Goal: Task Accomplishment & Management: Manage account settings

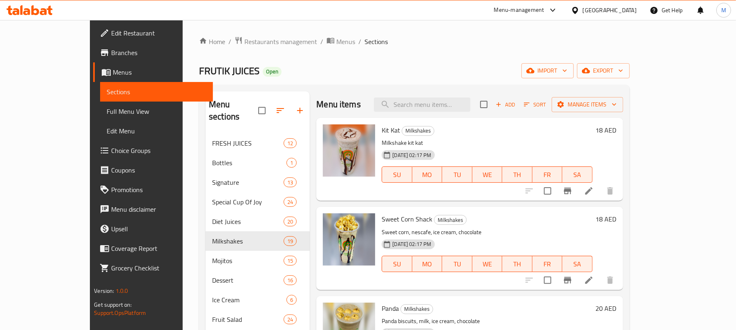
click at [572, 196] on icon "Branch-specific-item" at bounding box center [567, 191] width 10 height 10
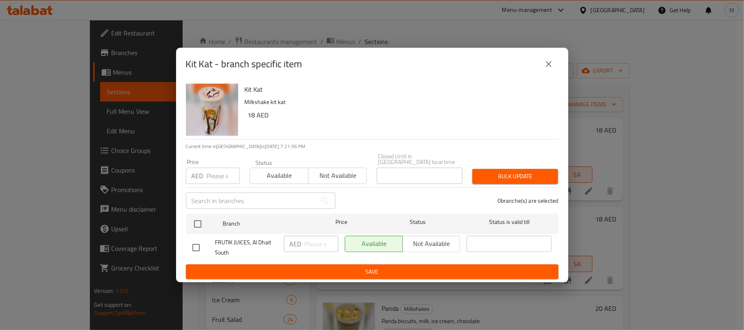
click at [553, 72] on button "close" at bounding box center [549, 64] width 20 height 20
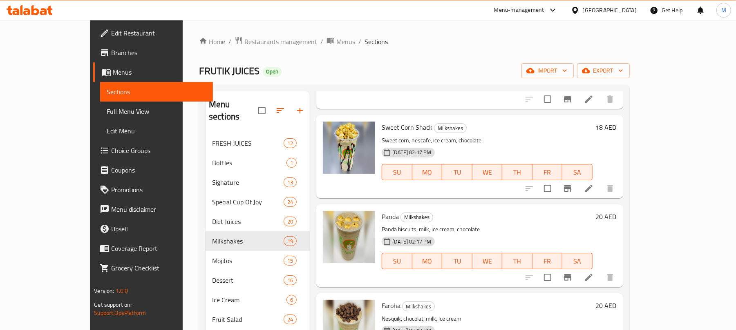
scroll to position [109, 0]
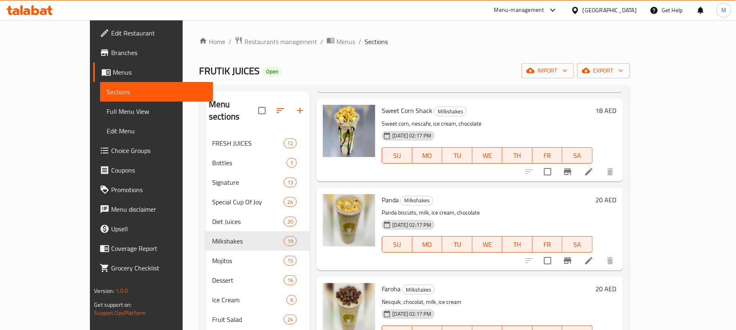
click at [571, 174] on icon "Branch-specific-item" at bounding box center [567, 172] width 7 height 7
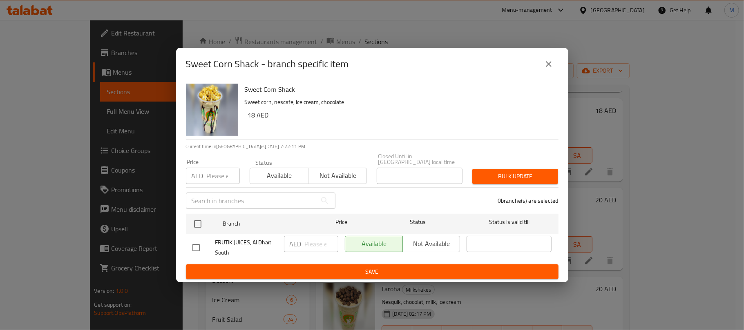
click at [545, 62] on icon "close" at bounding box center [549, 64] width 10 height 10
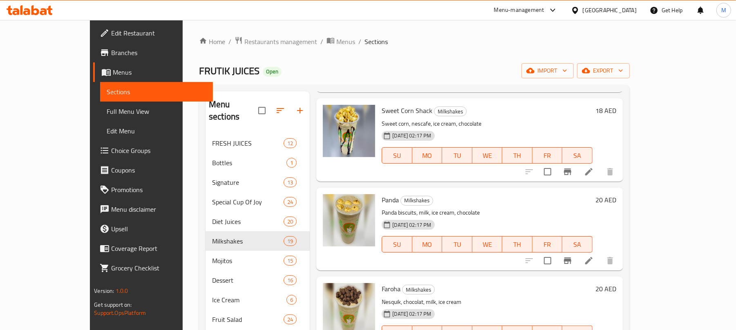
scroll to position [163, 0]
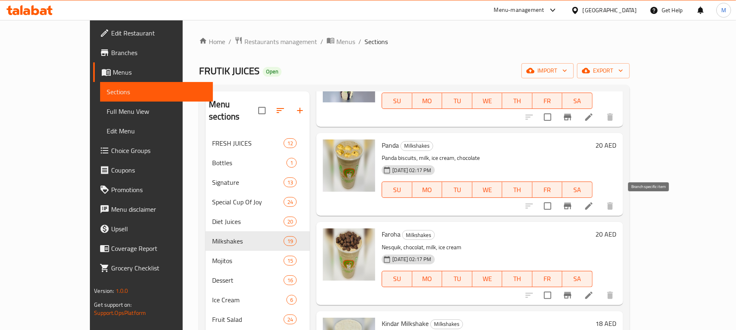
click at [571, 206] on icon "Branch-specific-item" at bounding box center [567, 206] width 7 height 7
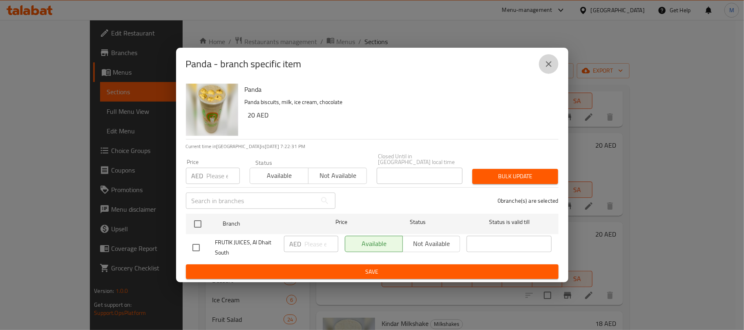
click at [553, 65] on button "close" at bounding box center [549, 64] width 20 height 20
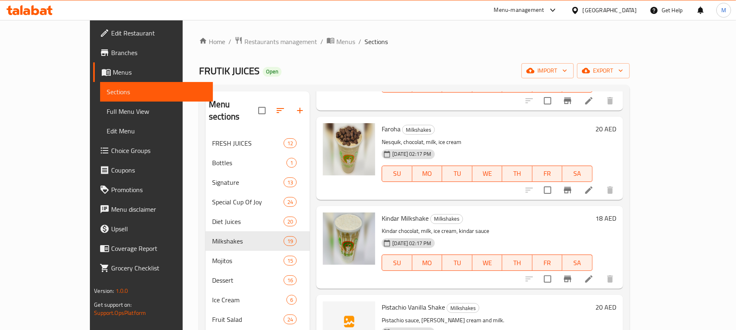
scroll to position [272, 0]
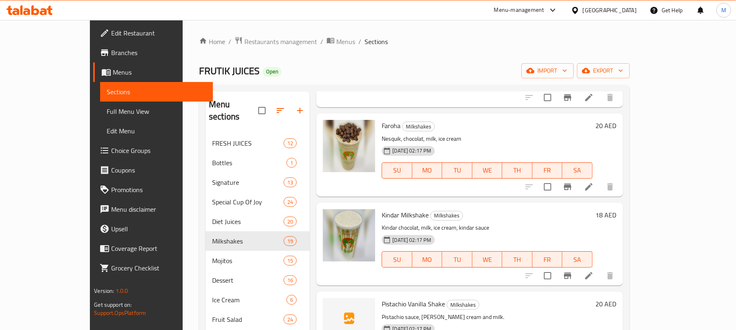
click at [572, 185] on icon "Branch-specific-item" at bounding box center [567, 187] width 10 height 10
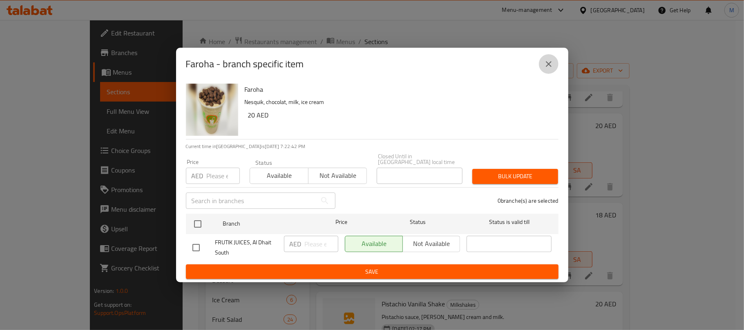
click at [547, 60] on icon "close" at bounding box center [549, 64] width 10 height 10
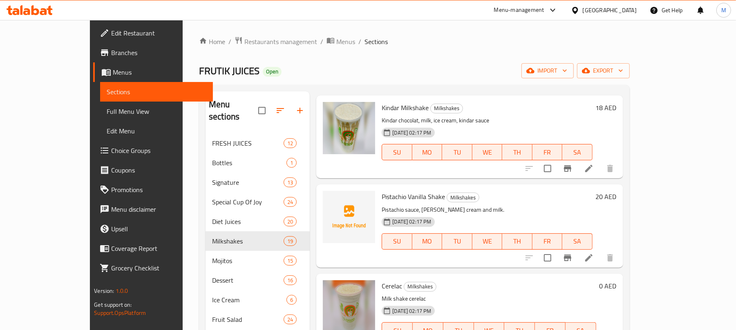
scroll to position [381, 0]
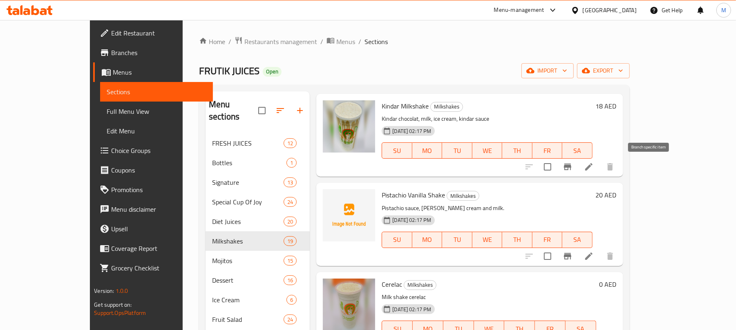
click at [577, 170] on button "Branch-specific-item" at bounding box center [567, 167] width 20 height 20
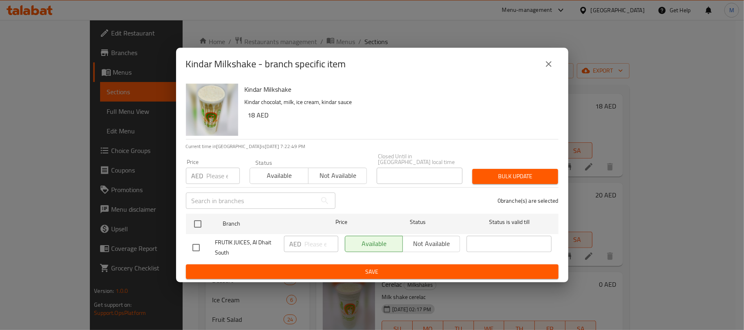
click at [551, 62] on icon "close" at bounding box center [549, 64] width 6 height 6
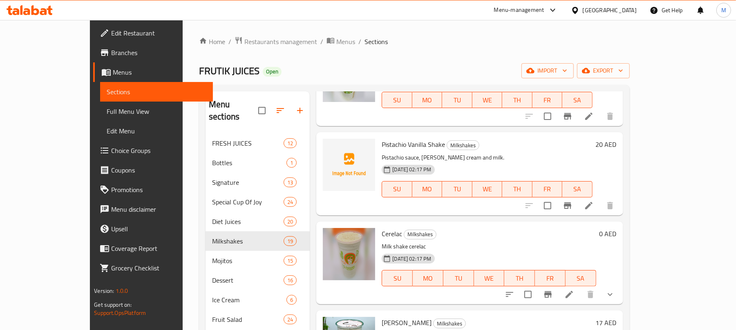
scroll to position [435, 0]
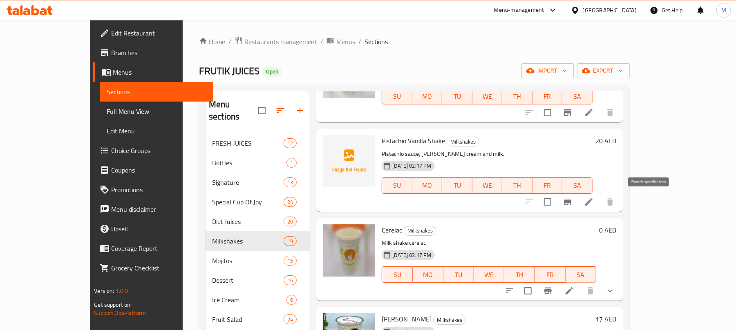
click at [572, 203] on icon "Branch-specific-item" at bounding box center [567, 202] width 10 height 10
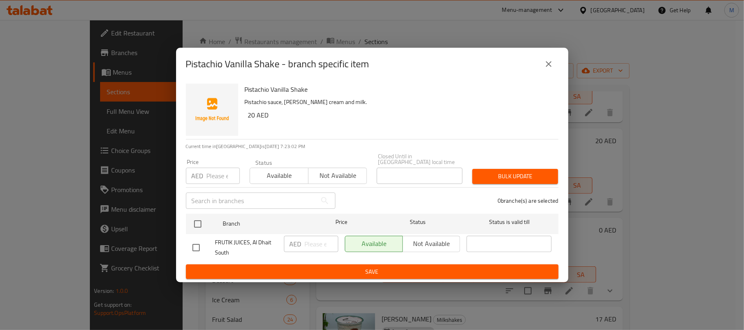
drag, startPoint x: 551, startPoint y: 60, endPoint x: 548, endPoint y: 69, distance: 8.8
click at [551, 61] on icon "close" at bounding box center [549, 64] width 10 height 10
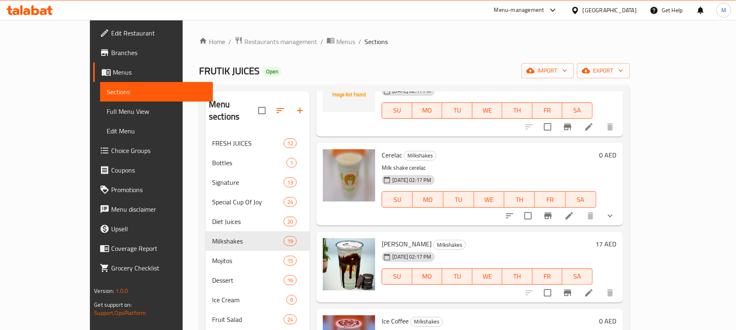
scroll to position [544, 0]
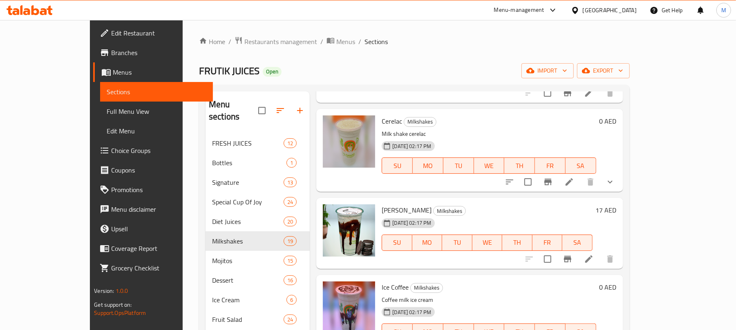
click at [557, 190] on button "Branch-specific-item" at bounding box center [548, 182] width 20 height 20
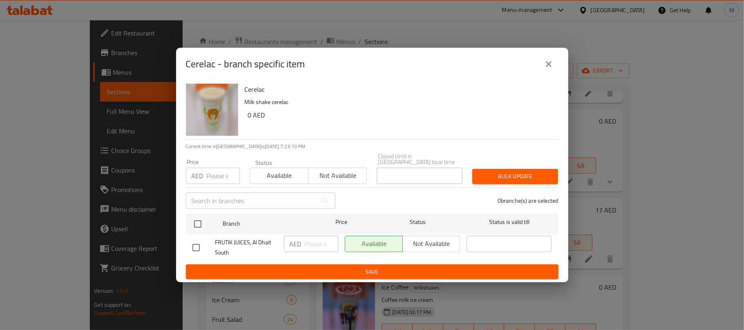
click at [552, 64] on icon "close" at bounding box center [549, 64] width 10 height 10
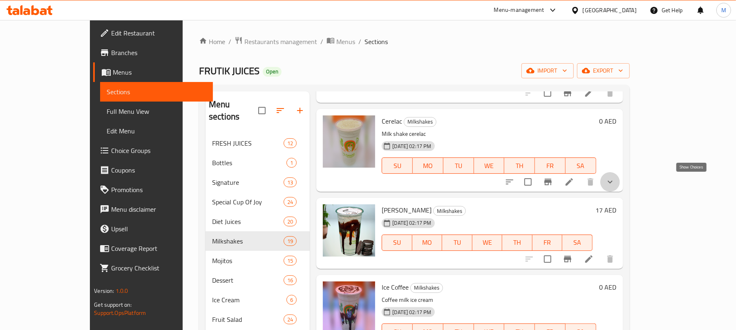
click at [612, 182] on icon "show more" at bounding box center [609, 182] width 5 height 3
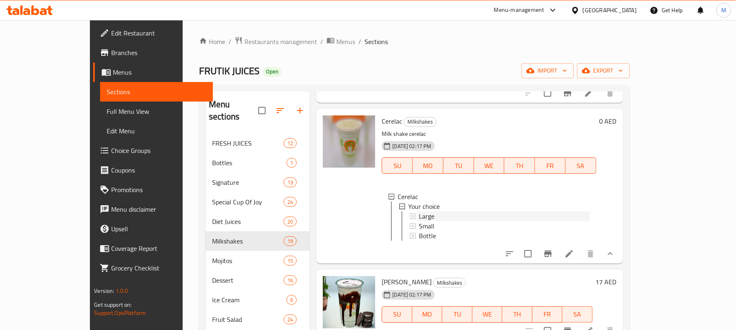
click at [444, 217] on div "Large" at bounding box center [504, 217] width 170 height 10
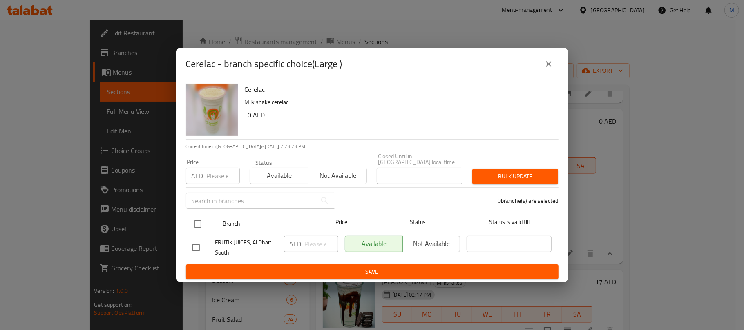
click at [199, 225] on input "checkbox" at bounding box center [197, 224] width 17 height 17
checkbox input "true"
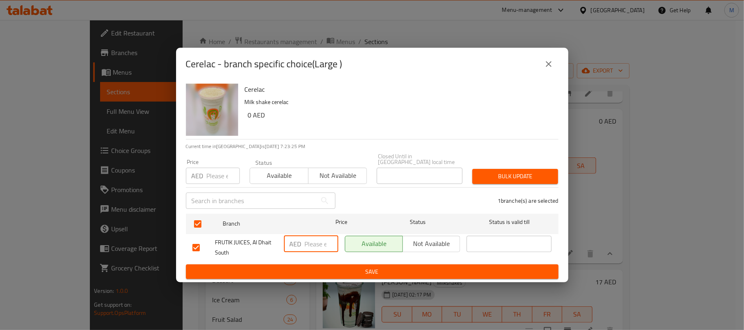
click at [315, 241] on input "number" at bounding box center [321, 244] width 33 height 16
type input "20"
click at [514, 167] on div "Bulk update" at bounding box center [515, 176] width 96 height 25
click at [513, 177] on span "Bulk update" at bounding box center [515, 177] width 73 height 10
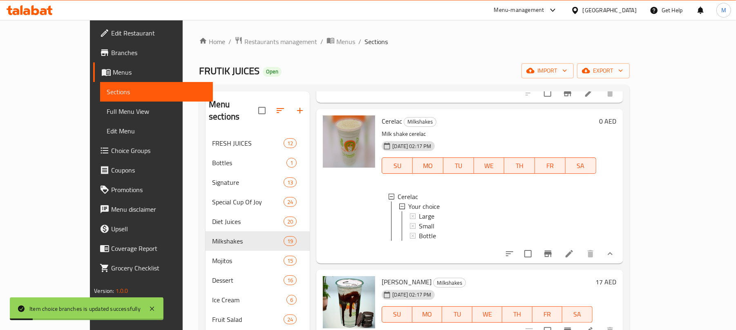
click at [419, 217] on div "Large" at bounding box center [504, 217] width 170 height 10
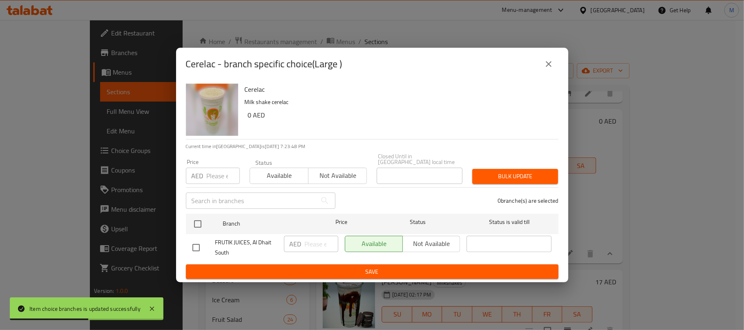
click at [551, 65] on icon "close" at bounding box center [549, 64] width 10 height 10
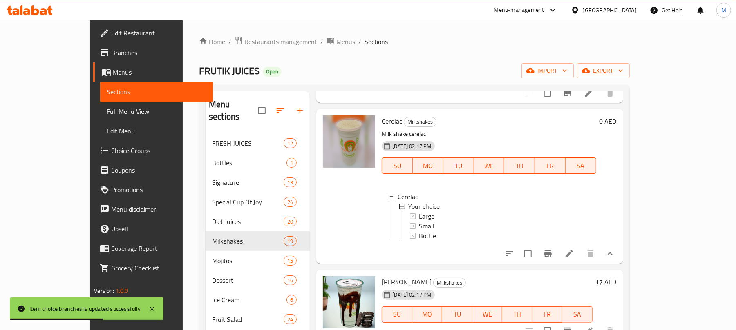
click at [421, 214] on div "Large" at bounding box center [504, 217] width 170 height 10
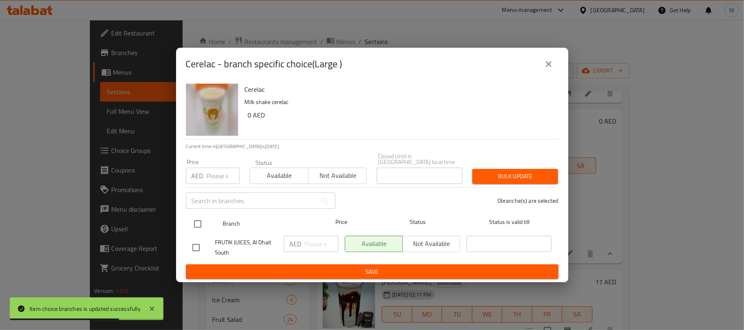
click at [204, 224] on input "checkbox" at bounding box center [197, 224] width 17 height 17
checkbox input "true"
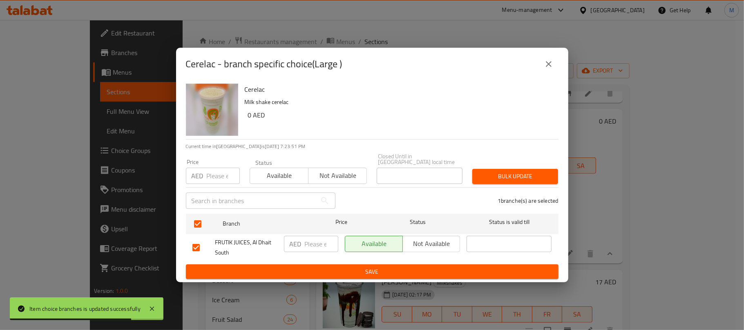
click at [309, 249] on input "number" at bounding box center [321, 244] width 33 height 16
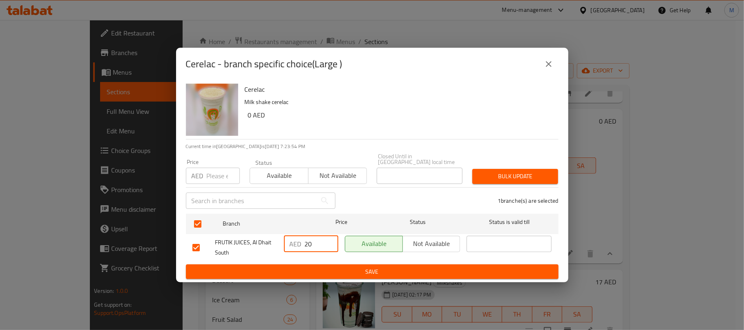
type input "20"
click at [404, 267] on span "Save" at bounding box center [371, 272] width 359 height 10
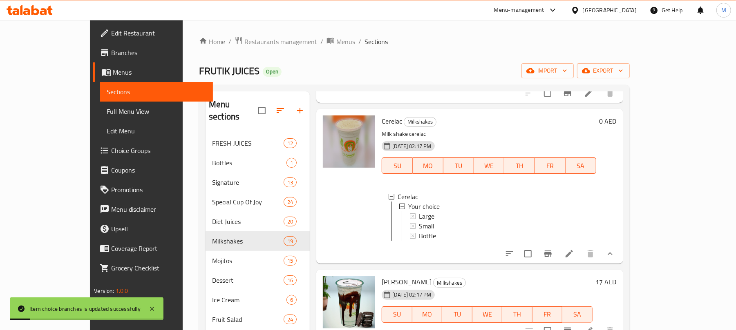
click at [426, 216] on div "Large" at bounding box center [504, 217] width 170 height 10
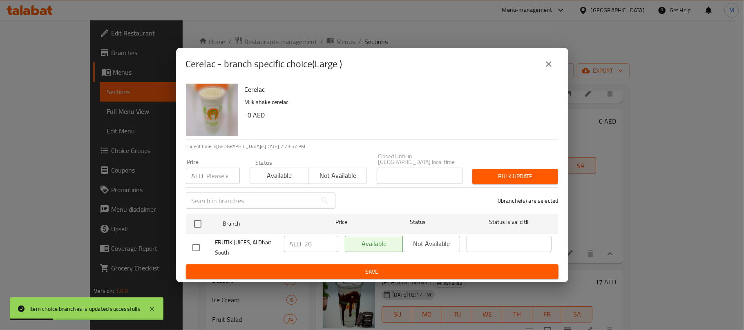
click at [551, 62] on icon "close" at bounding box center [549, 64] width 10 height 10
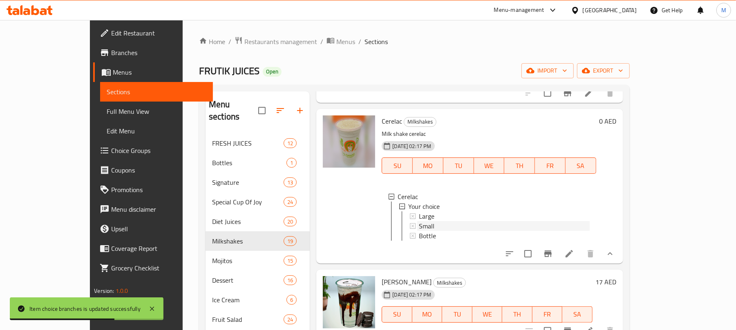
click at [419, 227] on div "Small" at bounding box center [504, 226] width 170 height 10
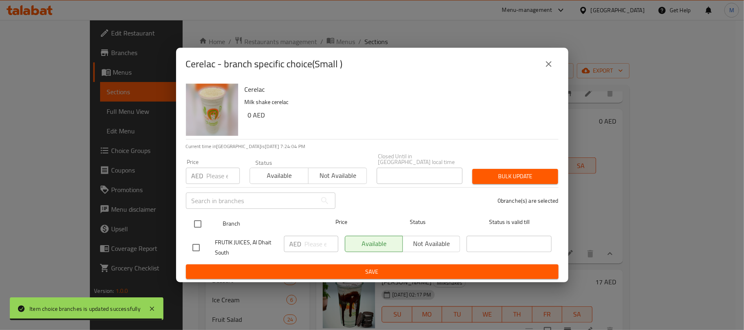
click at [200, 221] on input "checkbox" at bounding box center [197, 224] width 17 height 17
checkbox input "true"
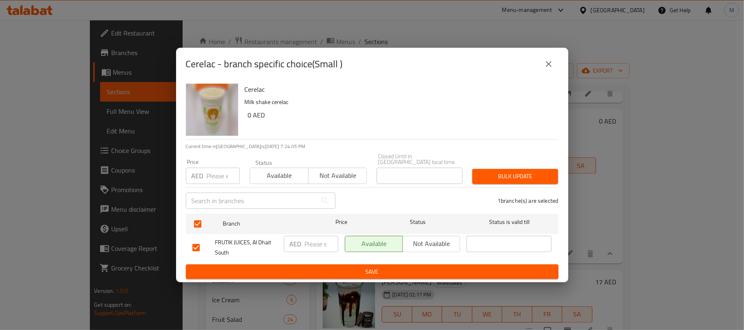
click at [305, 244] on input "number" at bounding box center [321, 244] width 33 height 16
type input "18"
click at [338, 267] on span "Save" at bounding box center [371, 272] width 359 height 10
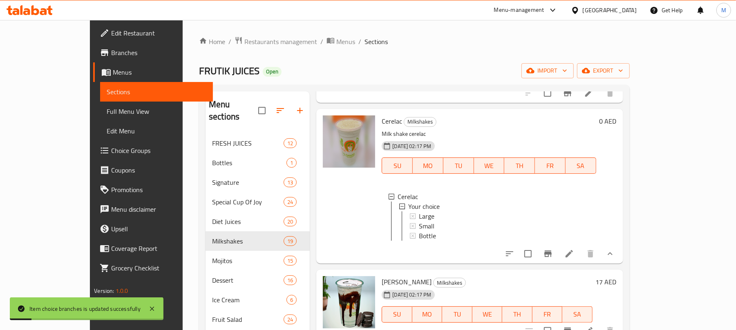
click at [425, 224] on div "Small" at bounding box center [504, 226] width 170 height 10
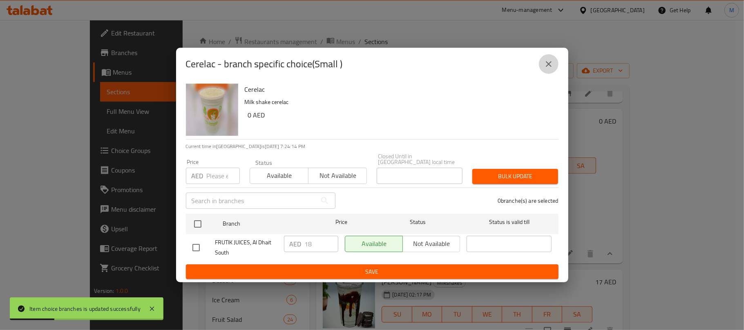
click at [555, 62] on button "close" at bounding box center [549, 64] width 20 height 20
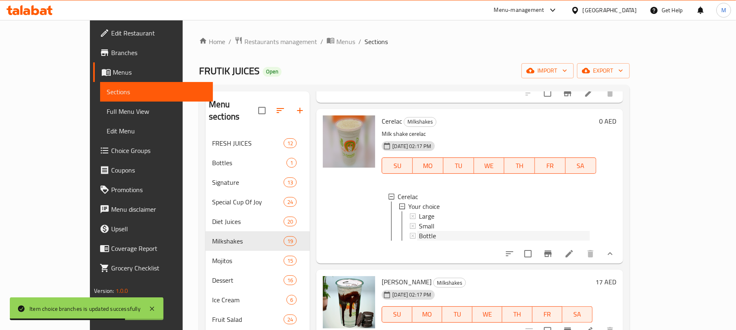
click at [419, 239] on span "Bottle" at bounding box center [427, 236] width 17 height 10
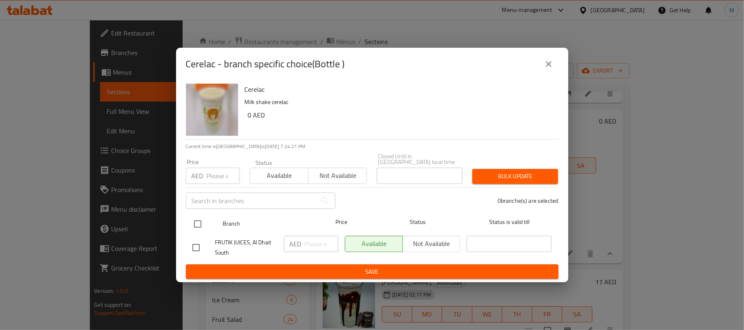
click at [200, 226] on input "checkbox" at bounding box center [197, 224] width 17 height 17
checkbox input "true"
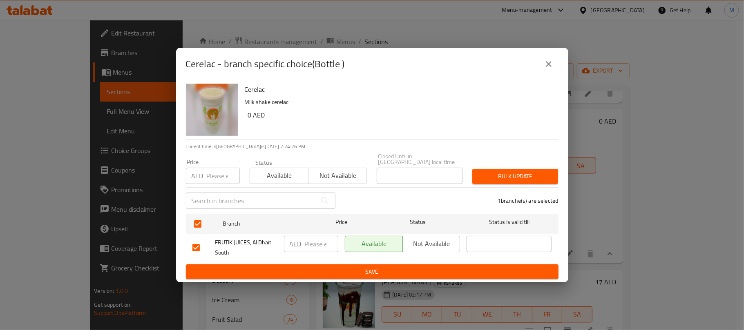
click at [304, 244] on div "AED ​" at bounding box center [311, 244] width 54 height 16
type input "45"
click at [331, 270] on span "Save" at bounding box center [371, 272] width 359 height 10
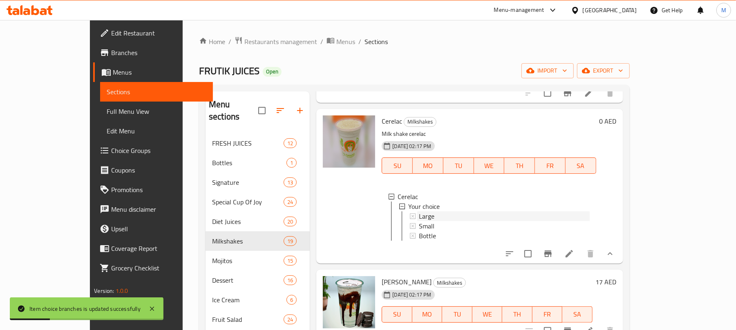
click at [419, 219] on span "Large" at bounding box center [427, 217] width 16 height 10
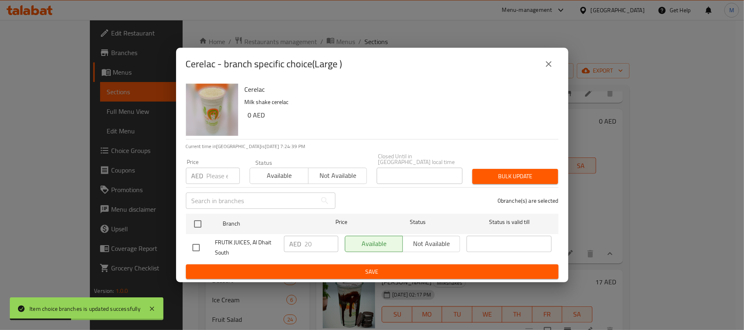
click at [553, 62] on button "close" at bounding box center [549, 64] width 20 height 20
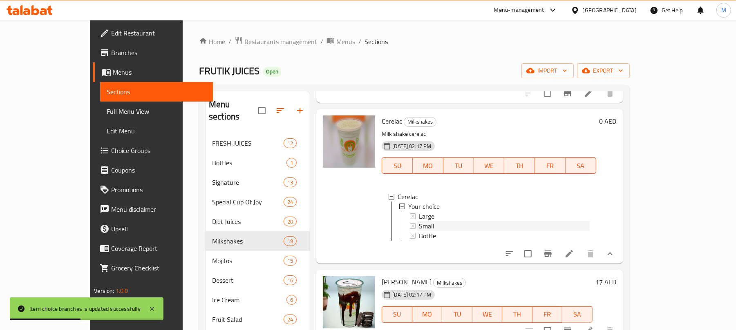
click at [420, 226] on div "Small" at bounding box center [504, 226] width 170 height 10
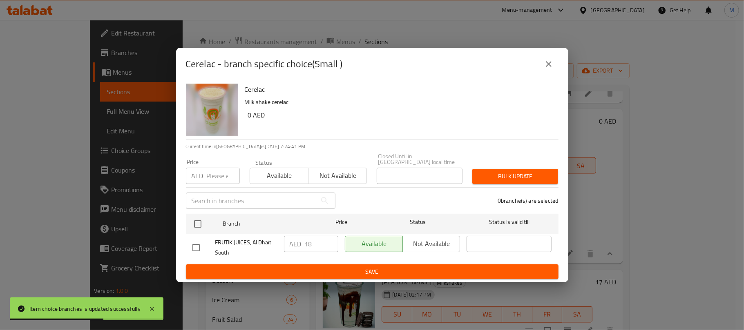
click at [551, 65] on icon "close" at bounding box center [549, 64] width 10 height 10
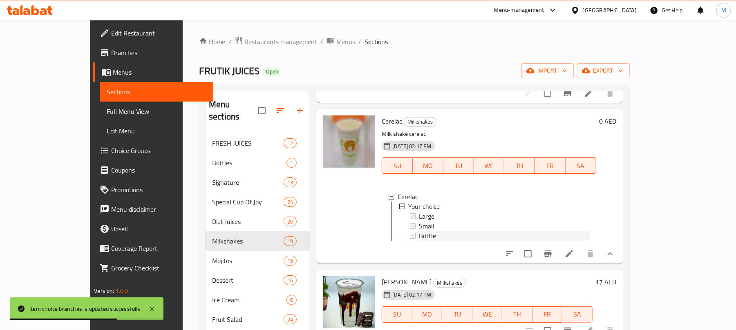
click at [419, 234] on div "Bottle" at bounding box center [504, 236] width 170 height 10
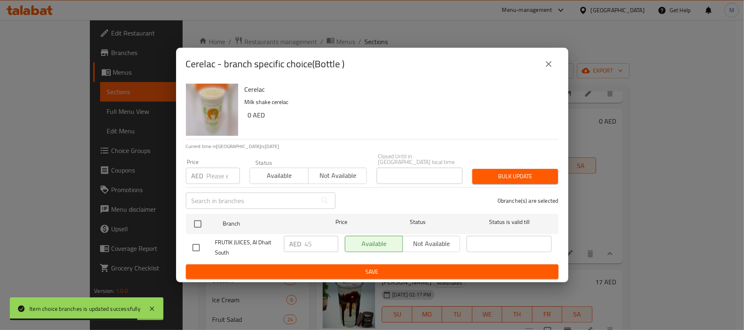
click at [551, 64] on icon "close" at bounding box center [549, 64] width 10 height 10
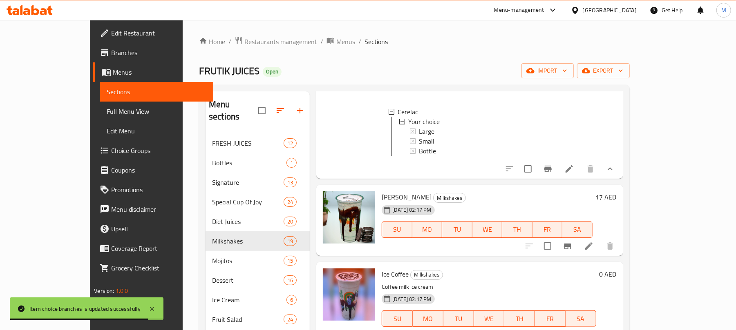
scroll to position [708, 0]
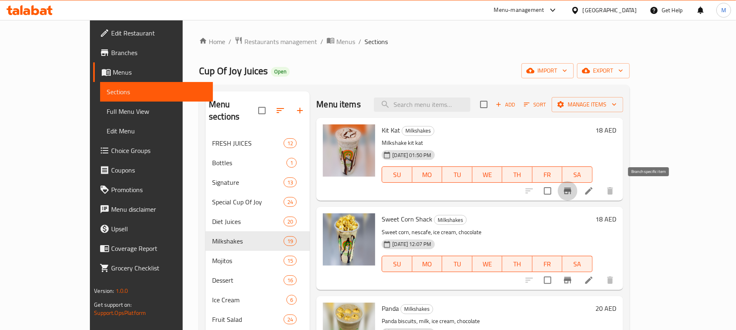
click at [571, 191] on icon "Branch-specific-item" at bounding box center [567, 191] width 7 height 7
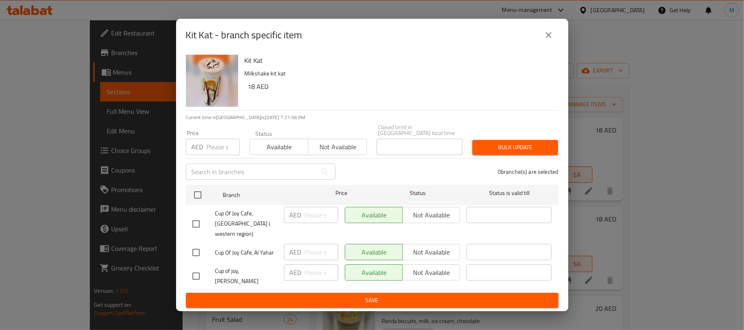
click at [542, 40] on button "close" at bounding box center [549, 35] width 20 height 20
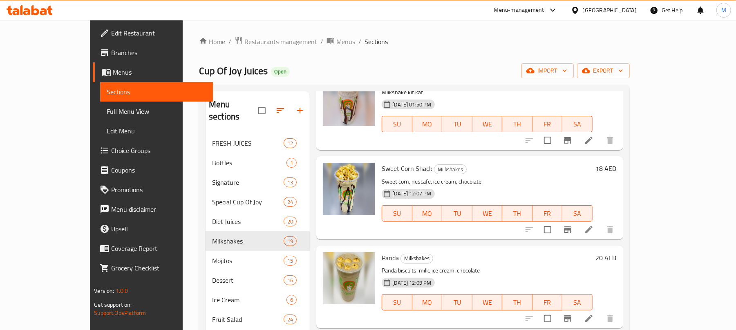
scroll to position [54, 0]
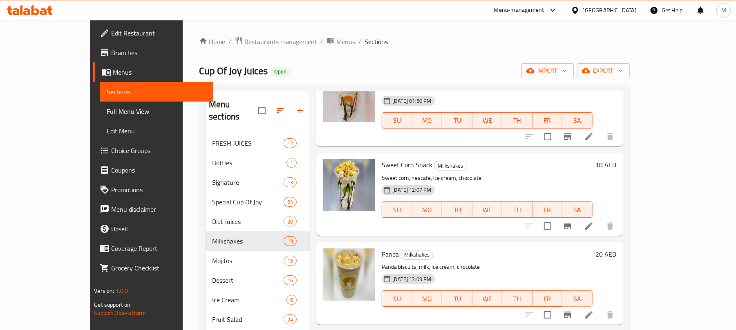
click at [571, 225] on icon "Branch-specific-item" at bounding box center [567, 226] width 7 height 7
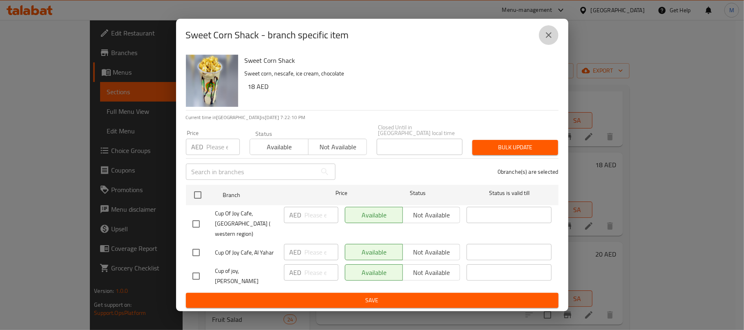
click at [551, 40] on icon "close" at bounding box center [549, 35] width 10 height 10
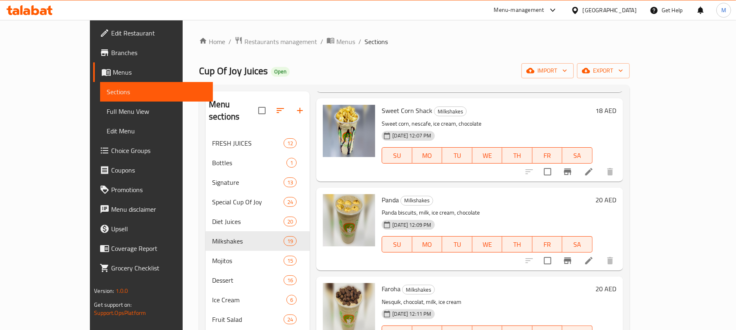
scroll to position [163, 0]
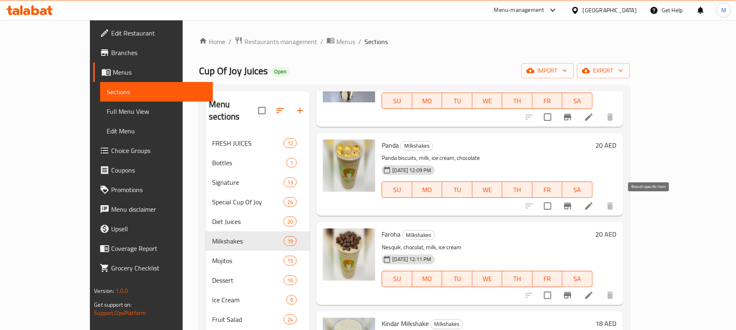
click at [577, 206] on button "Branch-specific-item" at bounding box center [567, 206] width 20 height 20
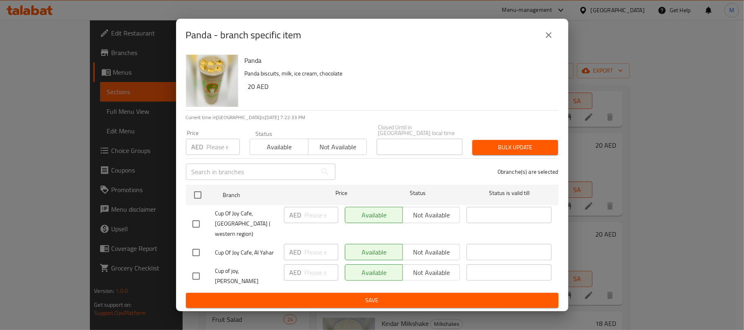
click at [551, 40] on icon "close" at bounding box center [549, 35] width 10 height 10
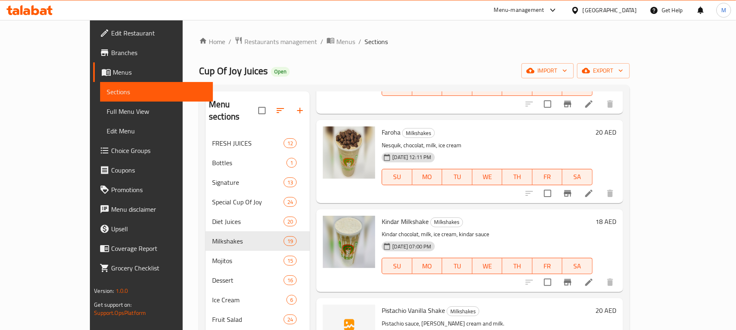
scroll to position [272, 0]
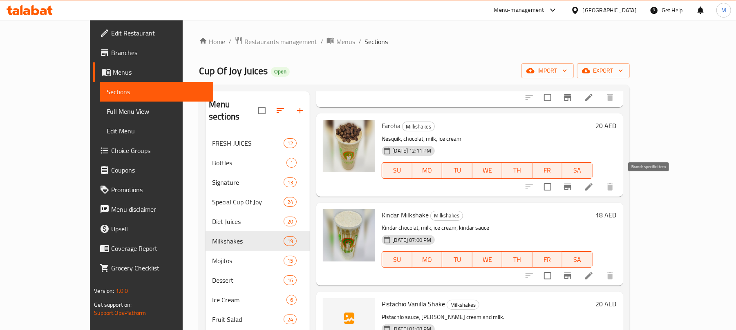
click at [572, 190] on icon "Branch-specific-item" at bounding box center [567, 187] width 10 height 10
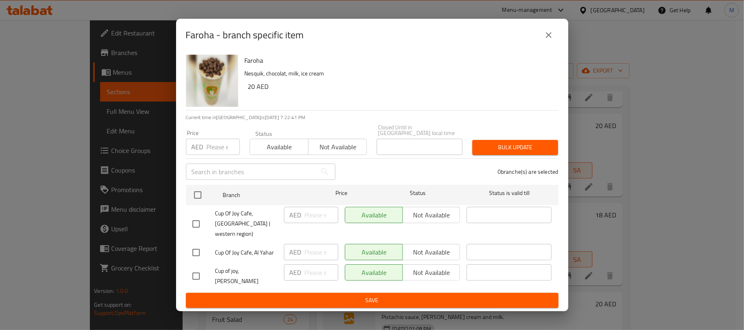
click at [553, 40] on icon "close" at bounding box center [549, 35] width 10 height 10
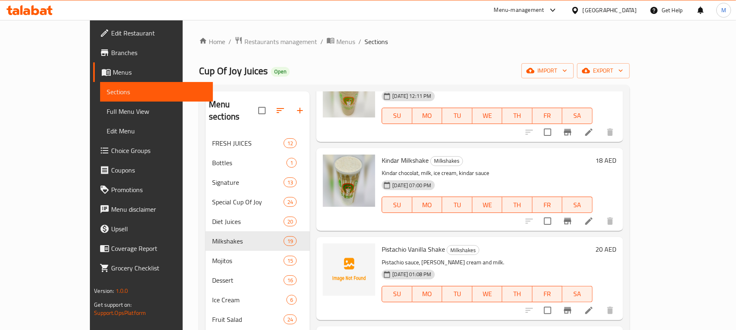
scroll to position [381, 0]
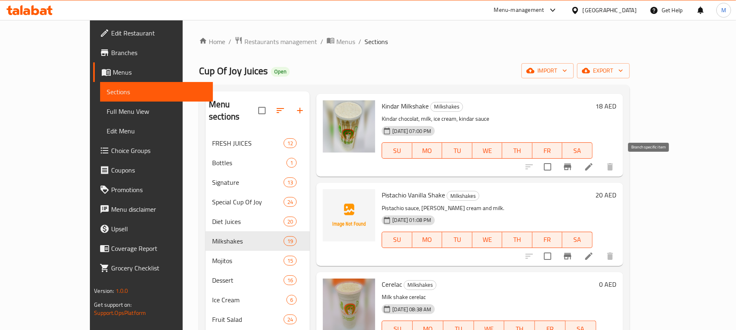
click at [572, 170] on icon "Branch-specific-item" at bounding box center [567, 167] width 10 height 10
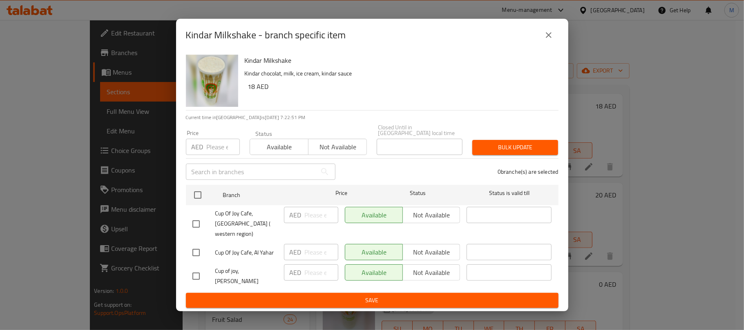
click at [559, 44] on div "Kindar Milkshake - branch specific item" at bounding box center [372, 35] width 392 height 33
click at [554, 42] on button "close" at bounding box center [549, 35] width 20 height 20
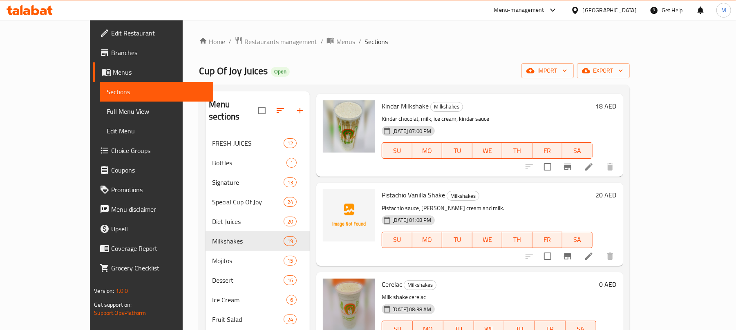
scroll to position [435, 0]
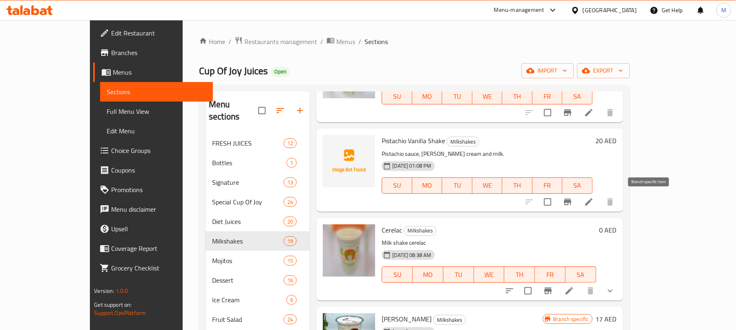
click at [577, 201] on button "Branch-specific-item" at bounding box center [567, 202] width 20 height 20
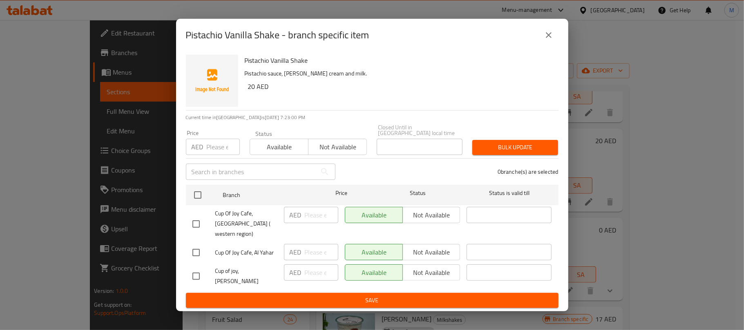
drag, startPoint x: 554, startPoint y: 38, endPoint x: 738, endPoint y: 84, distance: 189.5
click at [554, 38] on button "close" at bounding box center [549, 35] width 20 height 20
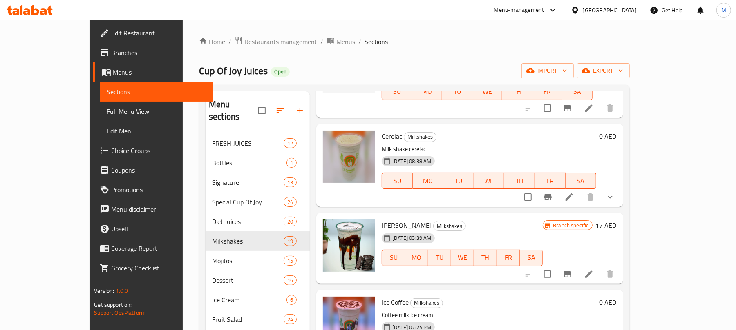
scroll to position [544, 0]
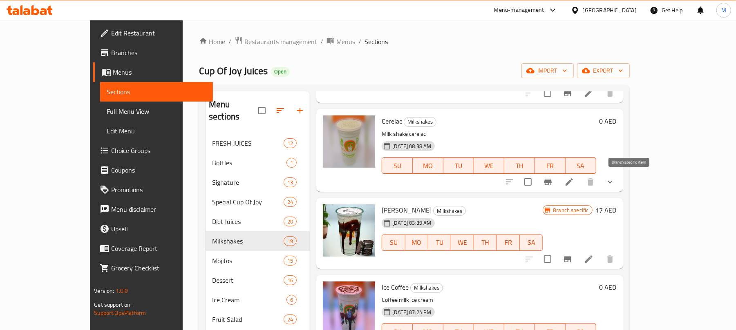
click at [553, 185] on icon "Branch-specific-item" at bounding box center [548, 182] width 10 height 10
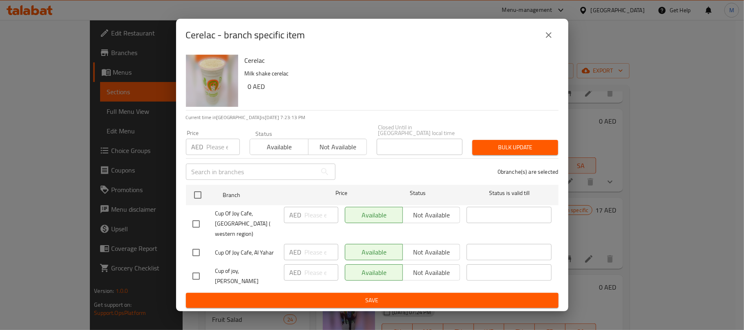
click at [550, 40] on icon "close" at bounding box center [549, 35] width 10 height 10
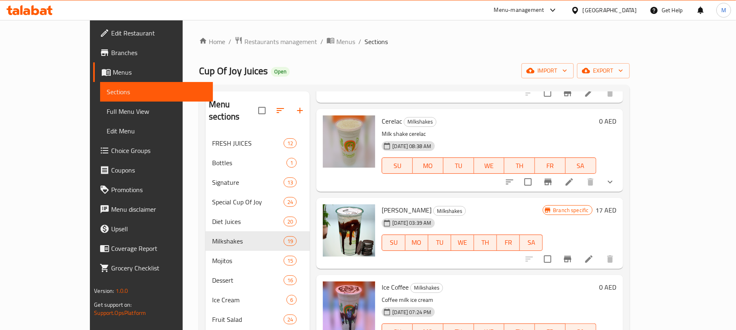
click at [615, 185] on icon "show more" at bounding box center [610, 182] width 10 height 10
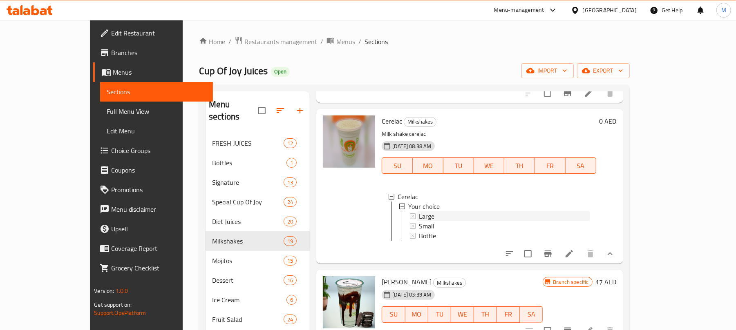
click at [445, 216] on div "Large" at bounding box center [504, 217] width 170 height 10
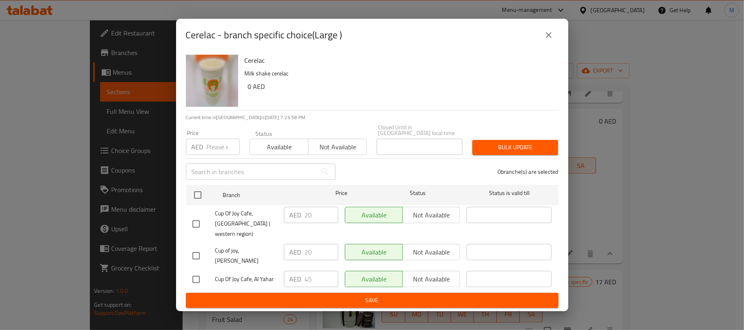
click at [550, 40] on icon "close" at bounding box center [549, 35] width 10 height 10
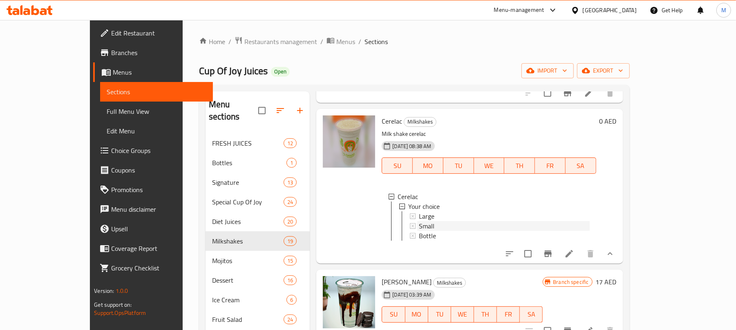
click at [419, 225] on div "Small" at bounding box center [504, 226] width 170 height 10
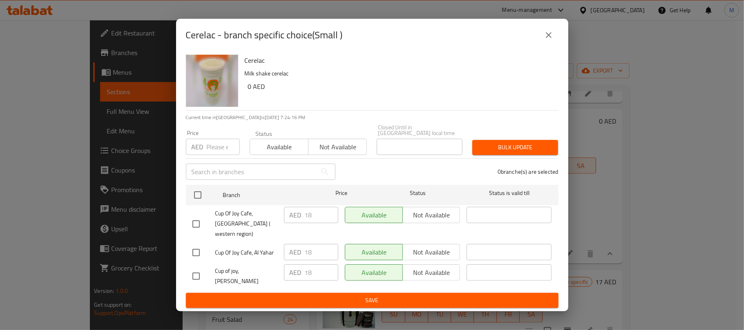
click at [554, 44] on button "close" at bounding box center [549, 35] width 20 height 20
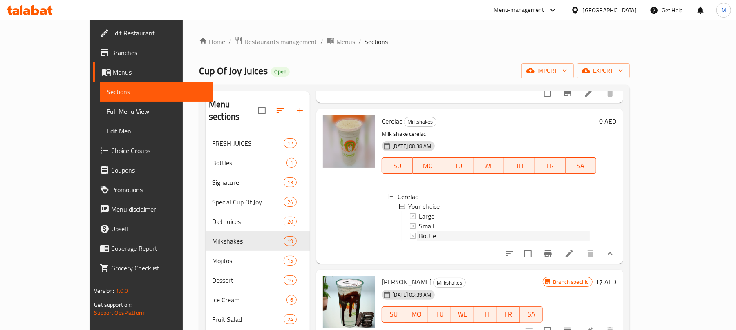
click at [419, 232] on div "Bottle" at bounding box center [504, 236] width 170 height 10
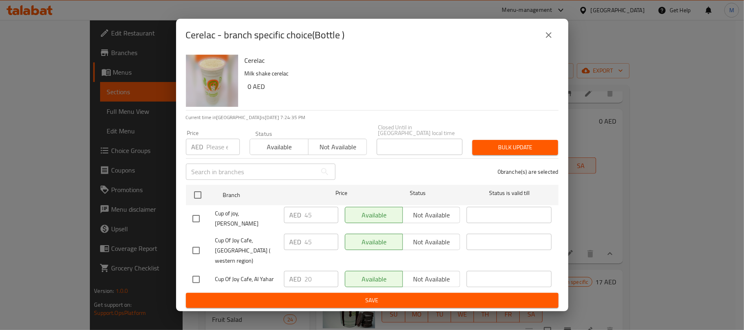
click at [549, 40] on icon "close" at bounding box center [549, 35] width 10 height 10
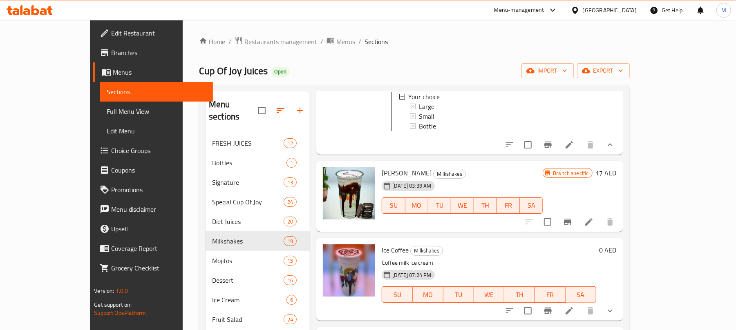
scroll to position [708, 0]
